Goal: Task Accomplishment & Management: Complete application form

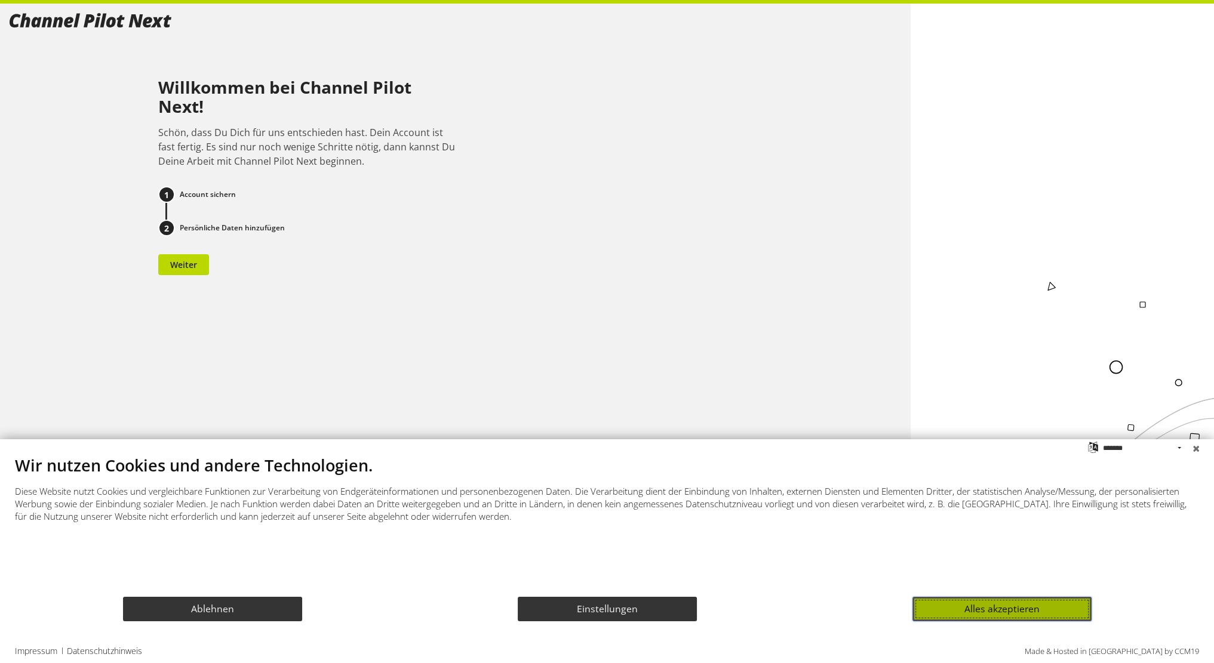
click at [939, 609] on button "Alles akzeptieren" at bounding box center [1001, 609] width 179 height 24
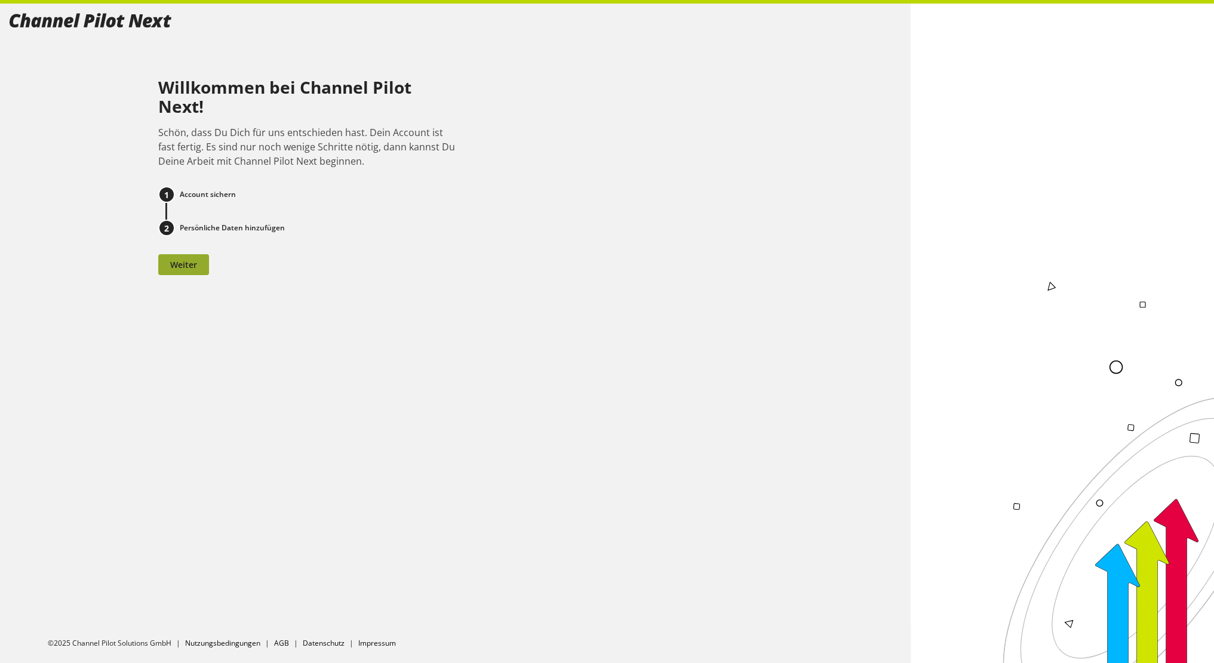
click at [198, 262] on button "Weiter" at bounding box center [183, 264] width 51 height 21
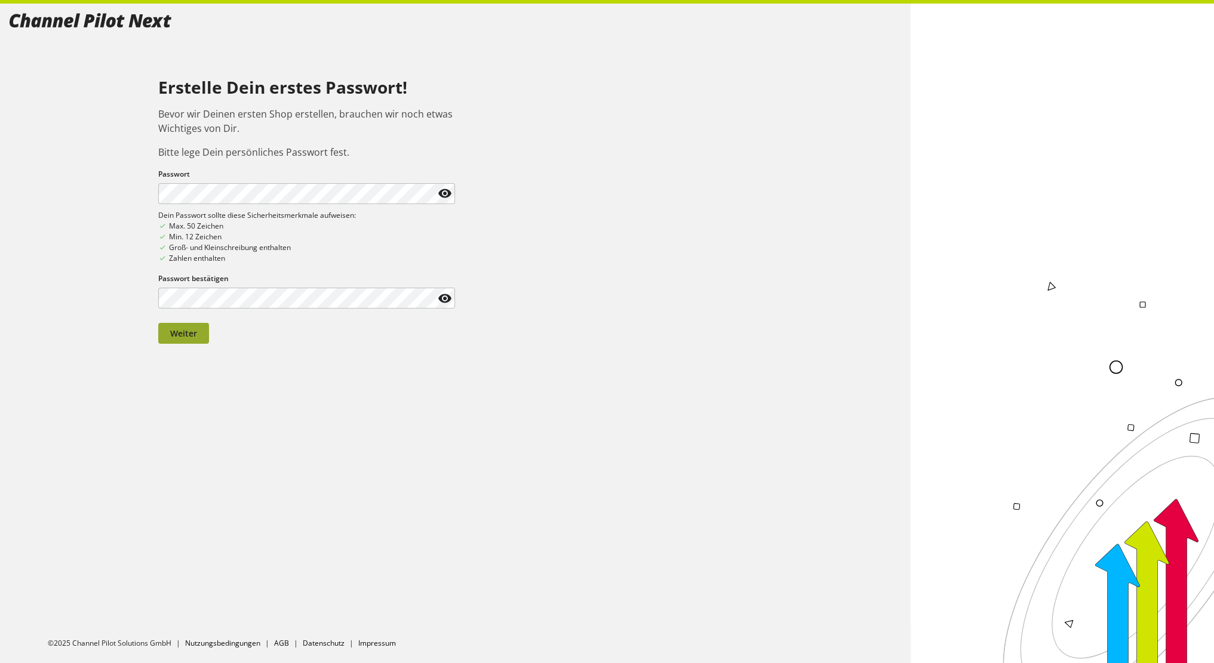
click at [190, 334] on span "Weiter" at bounding box center [183, 333] width 27 height 13
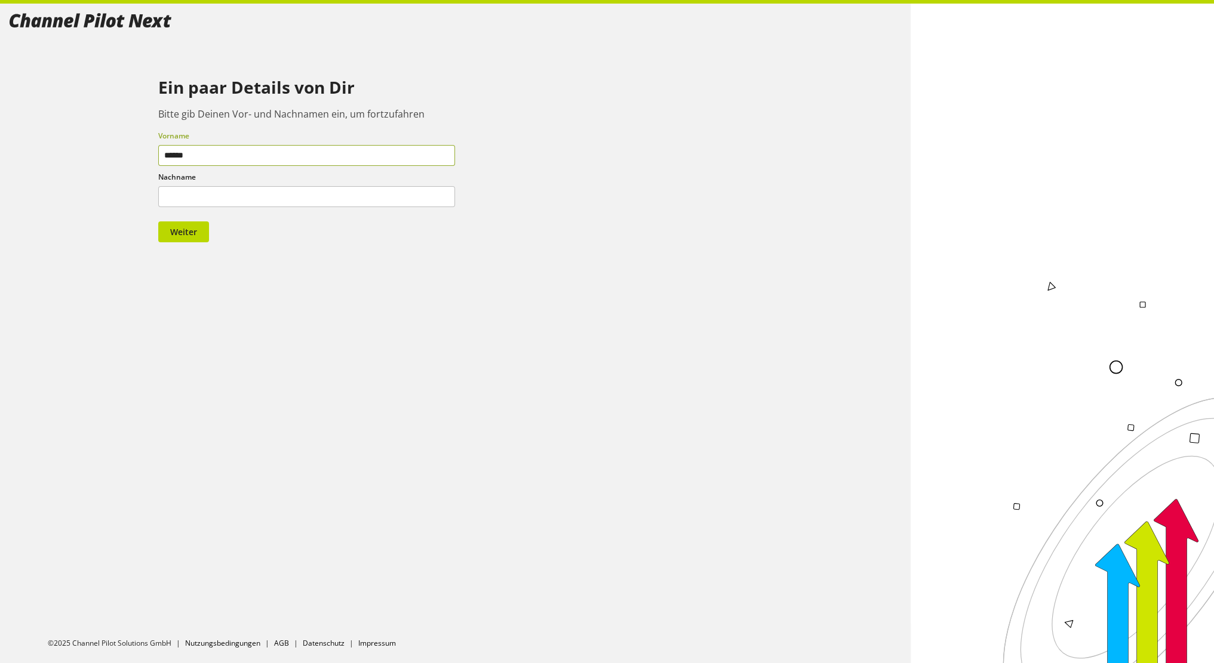
type input "******"
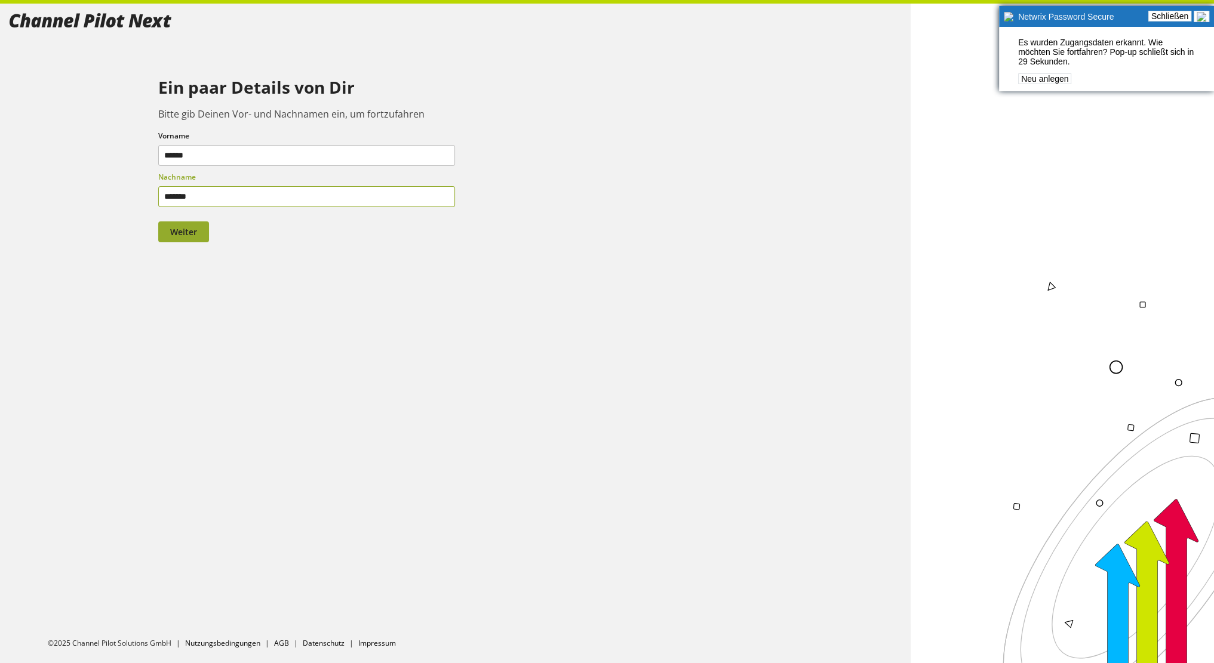
type input "*******"
click at [191, 236] on span "Weiter" at bounding box center [183, 232] width 27 height 13
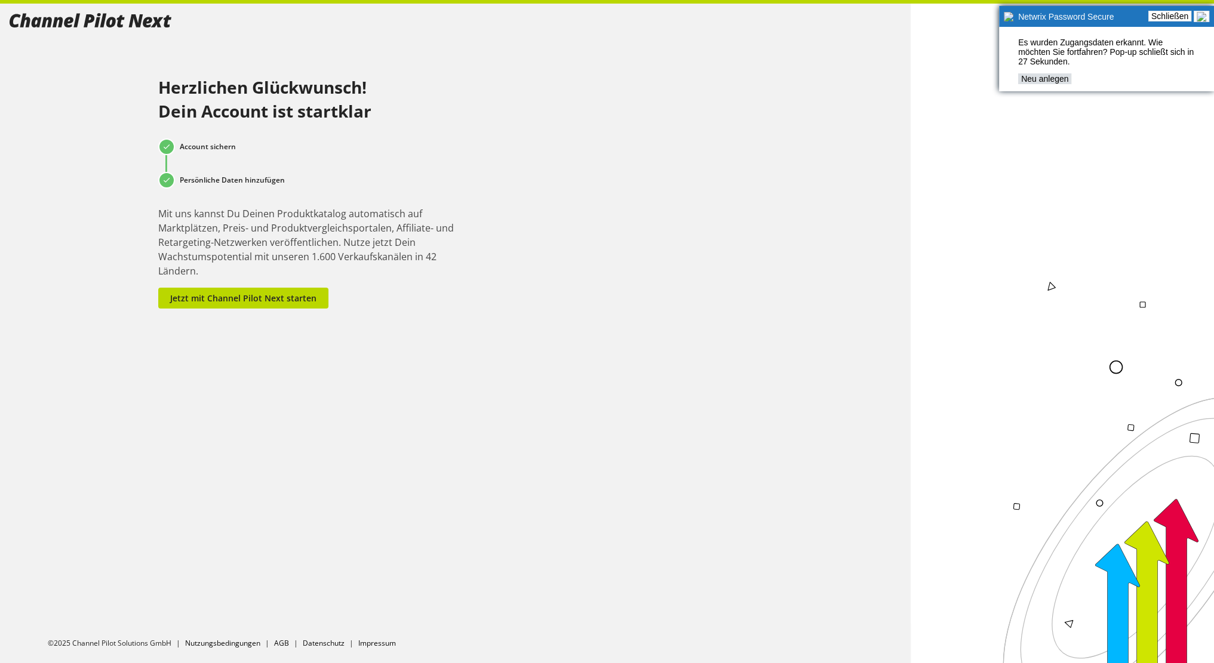
click at [1046, 84] on link "Neu anlegen" at bounding box center [1044, 78] width 53 height 11
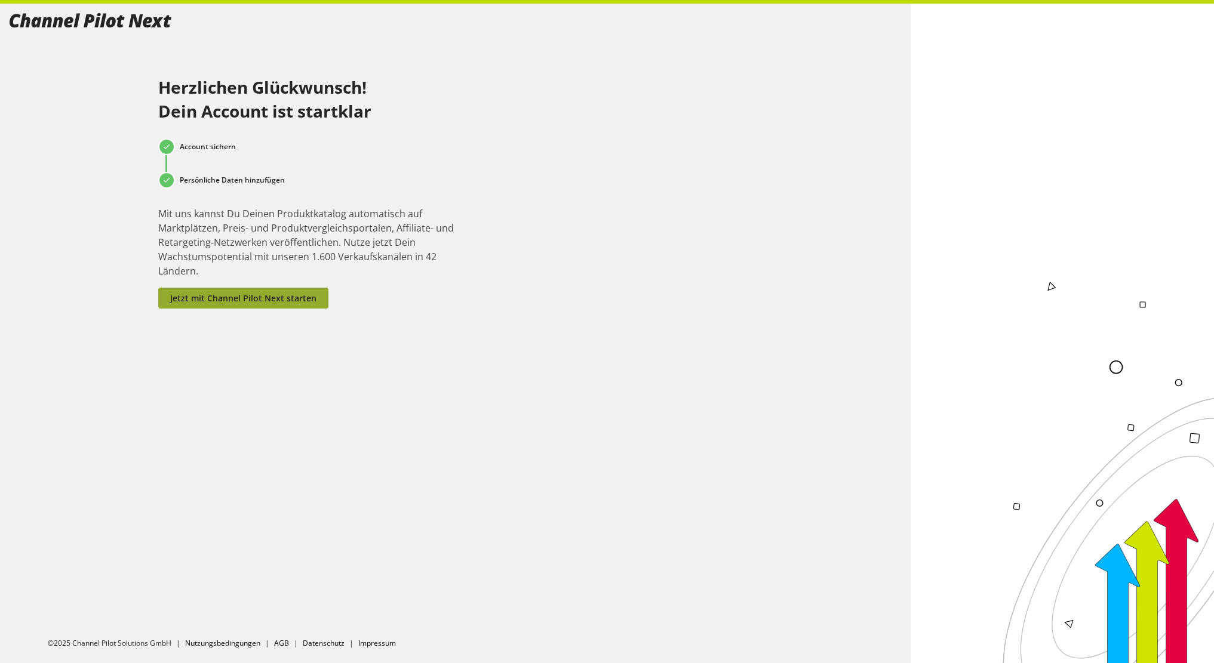
click at [282, 300] on span "Jetzt mit Channel Pilot Next starten" at bounding box center [243, 298] width 146 height 13
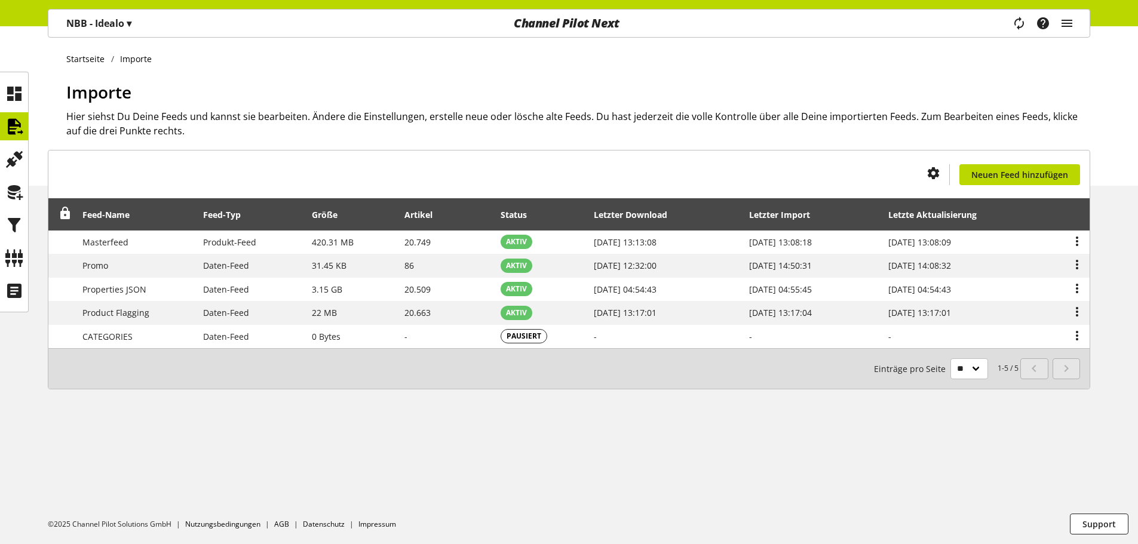
click at [1055, 26] on div "Task-Manager Hilfe-Center [PERSON_NAME] [EMAIL_ADDRESS][DOMAIN_NAME] User Manag…" at bounding box center [1047, 23] width 84 height 27
click at [1061, 26] on icon "main navigation" at bounding box center [1066, 23] width 14 height 21
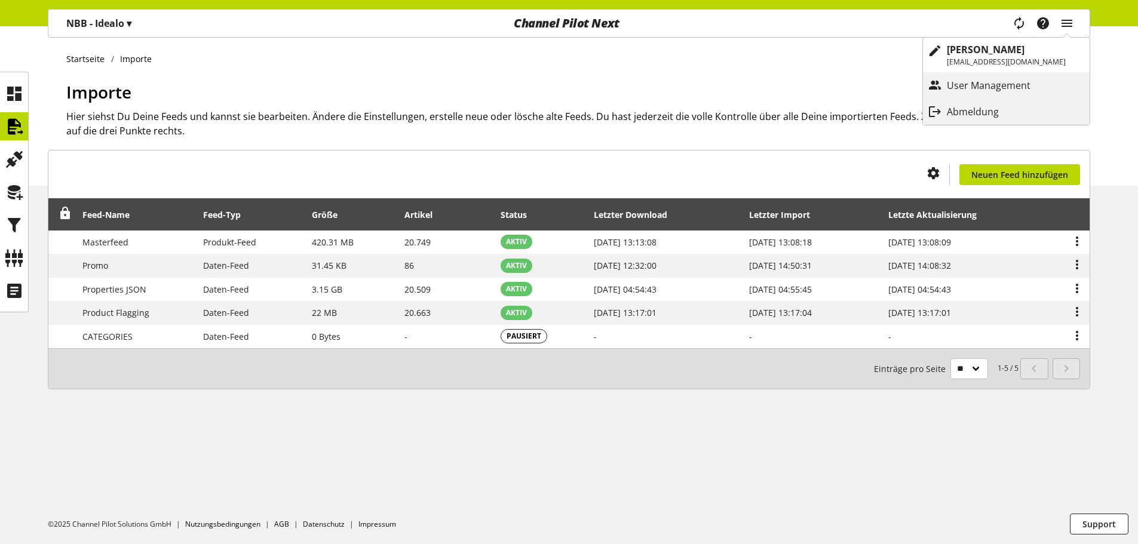
click at [1009, 101] on div "Abmeldung" at bounding box center [1006, 111] width 167 height 21
